Goal: Transaction & Acquisition: Purchase product/service

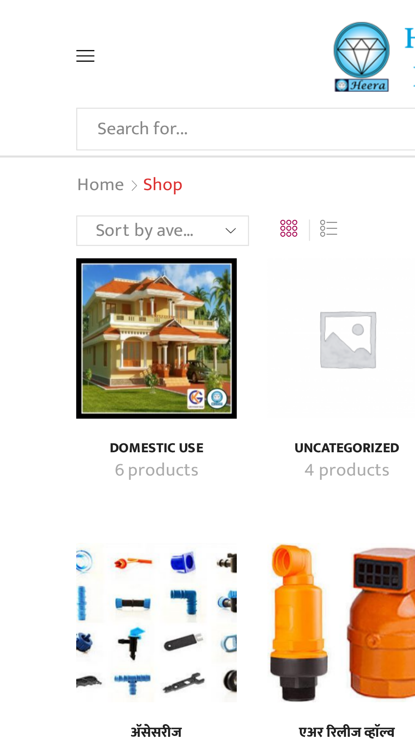
click at [89, 55] on input "Search input" at bounding box center [175, 53] width 230 height 17
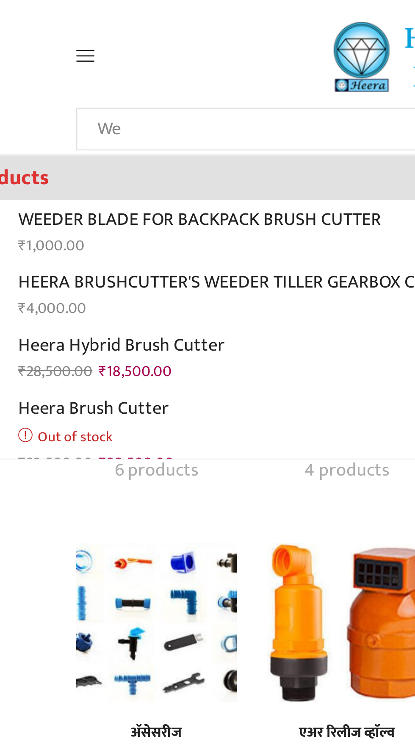
type input "W"
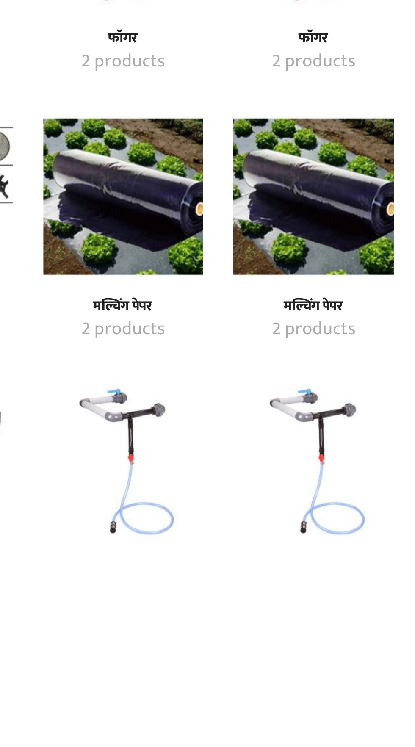
scroll to position [103, 0]
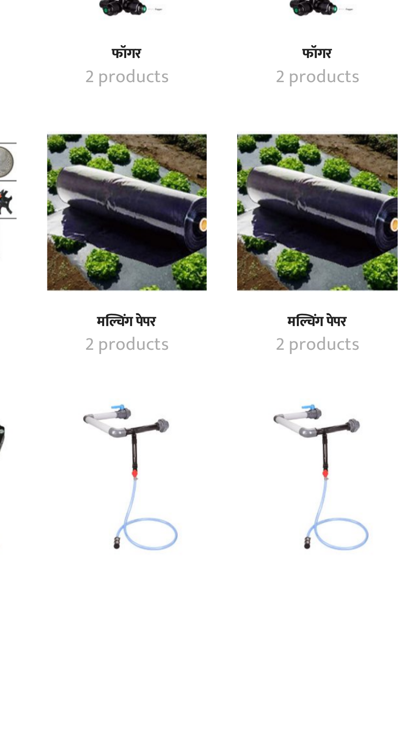
click at [257, 612] on img "Visit product category मल्चिंग पेपर" at bounding box center [247, 602] width 67 height 67
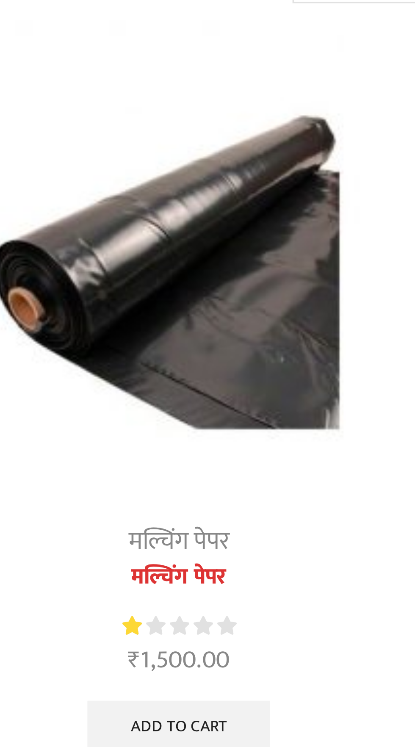
click at [304, 207] on img at bounding box center [287, 181] width 146 height 146
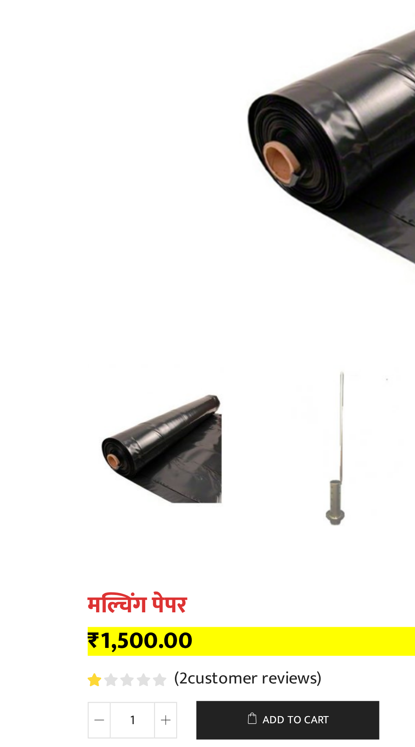
scroll to position [144, 0]
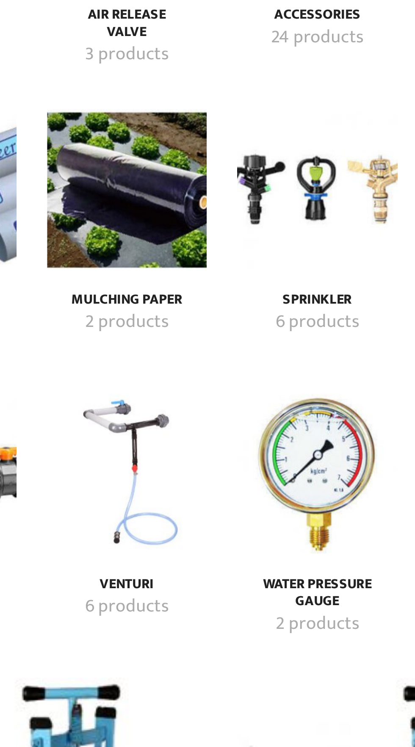
scroll to position [103, 0]
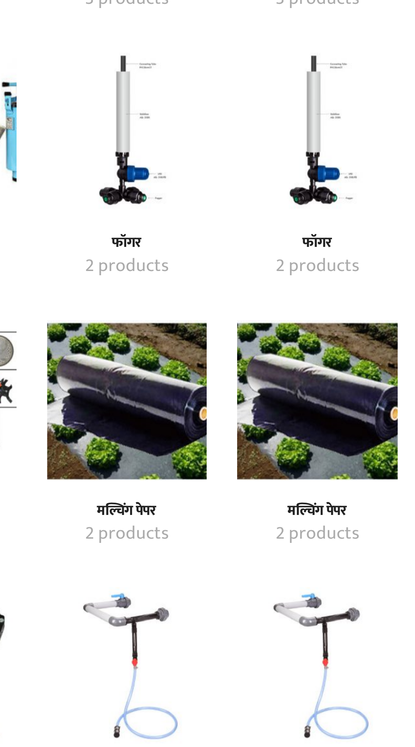
click at [250, 595] on img "Visit product category मल्चिंग पेपर" at bounding box center [247, 602] width 67 height 67
